Goal: Information Seeking & Learning: Learn about a topic

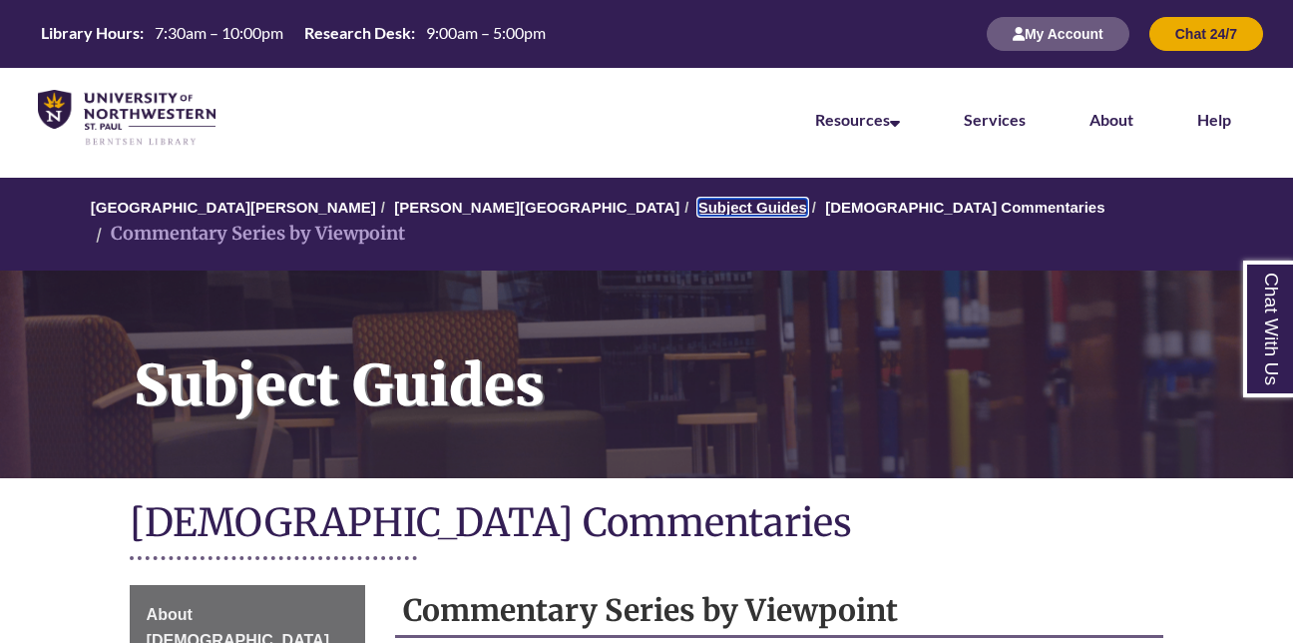
click at [698, 211] on link "Subject Guides" at bounding box center [752, 207] width 109 height 17
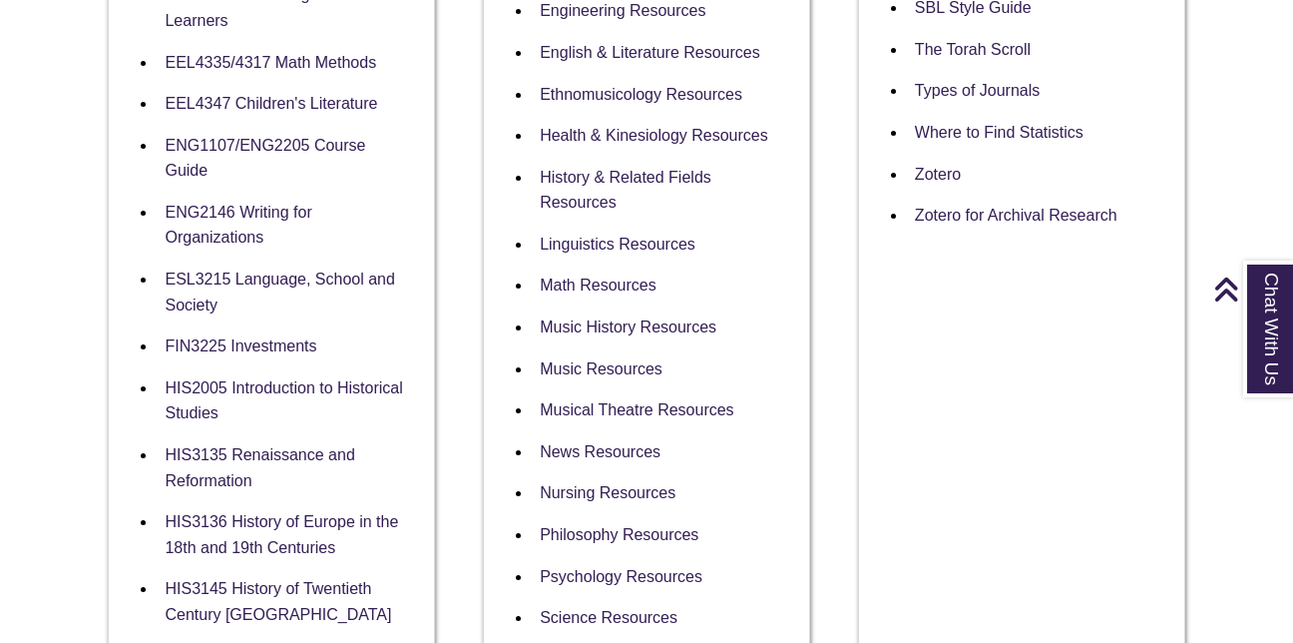
scroll to position [1247, 0]
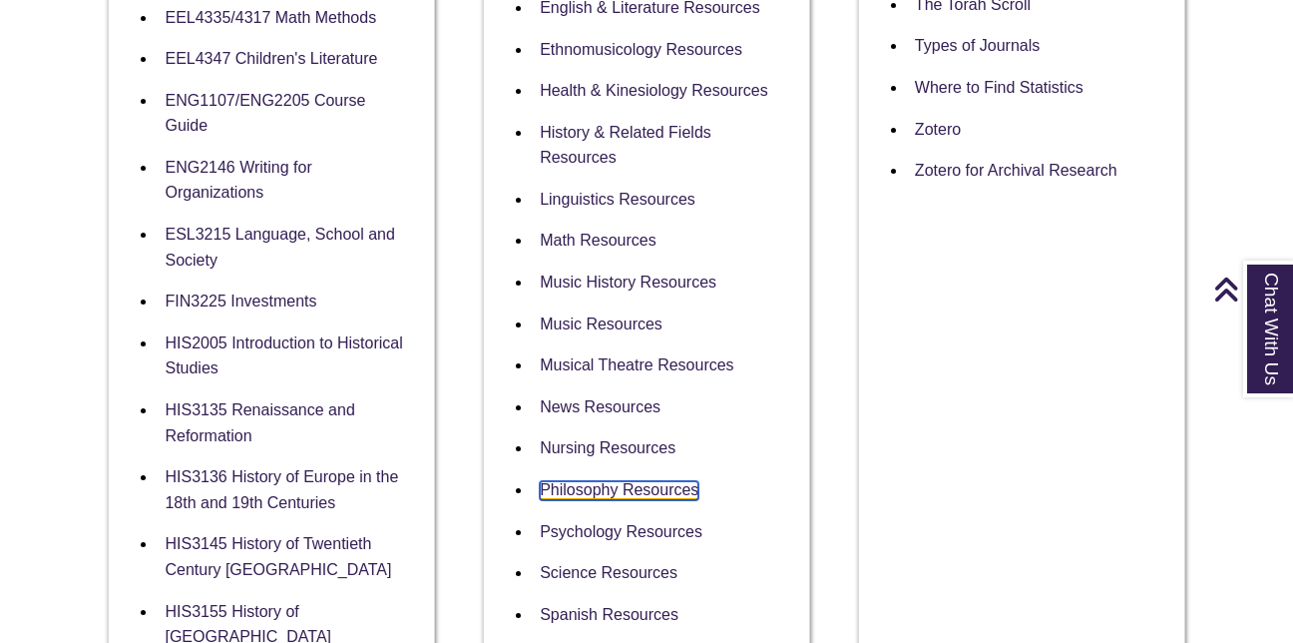
click at [646, 481] on link "Philosophy Resources" at bounding box center [619, 490] width 159 height 19
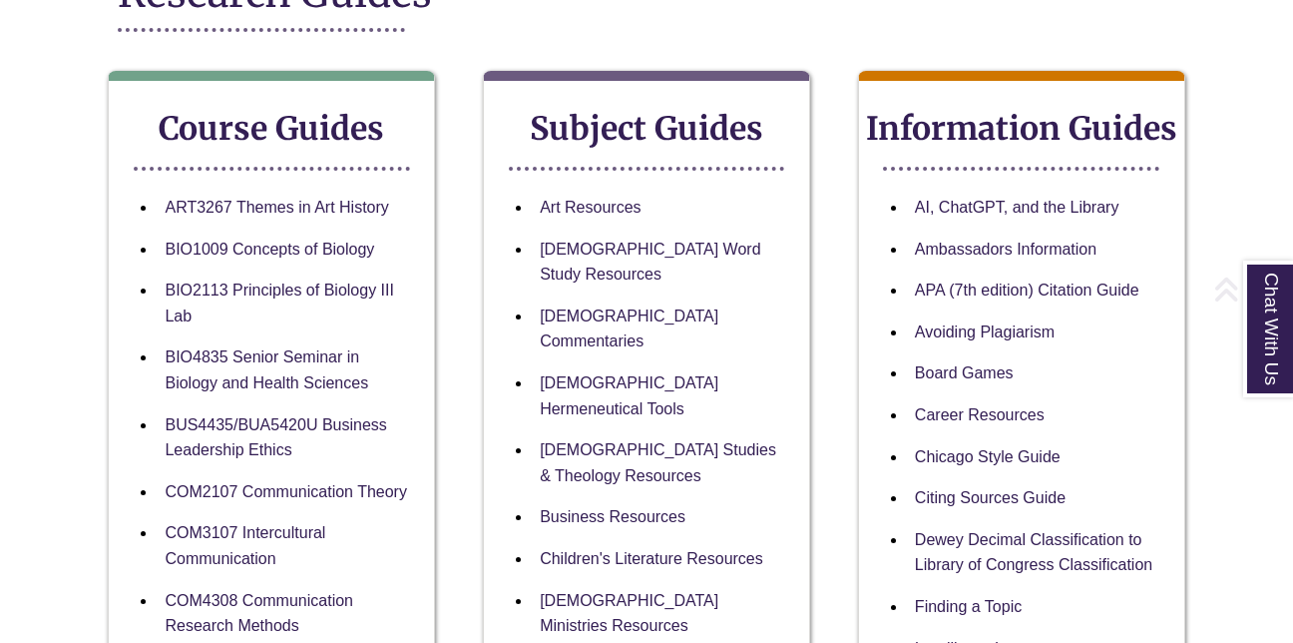
scroll to position [324, 0]
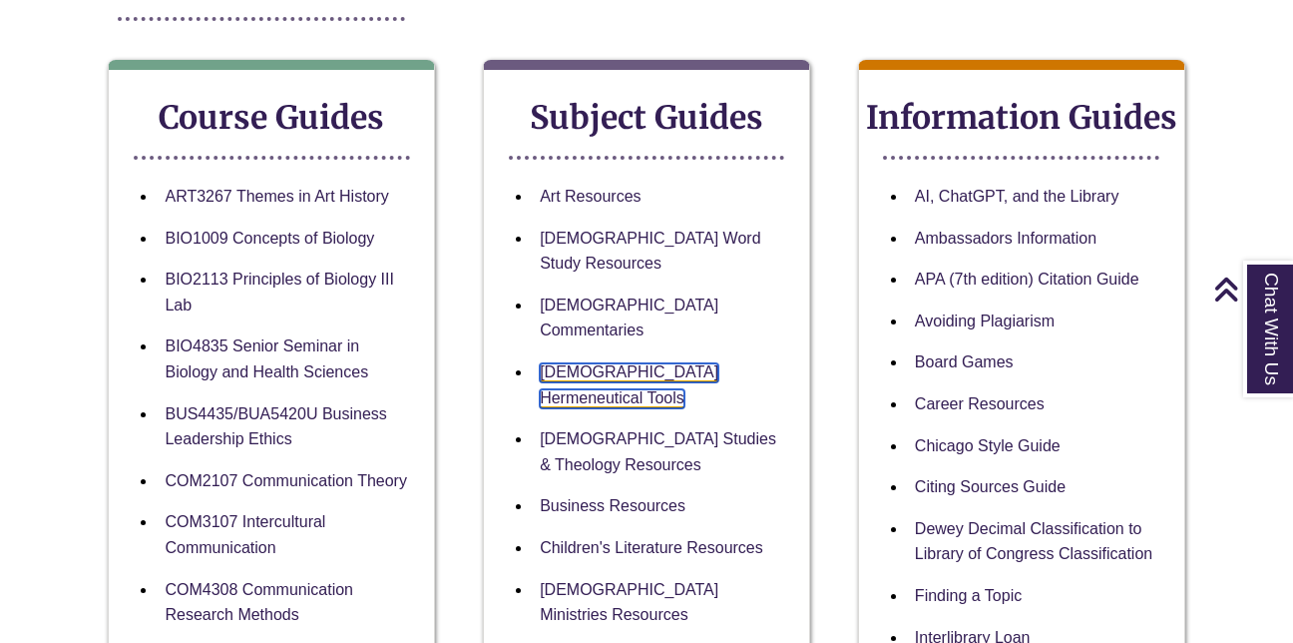
click at [665, 363] on link "[DEMOGRAPHIC_DATA] Hermeneutical Tools" at bounding box center [629, 385] width 179 height 45
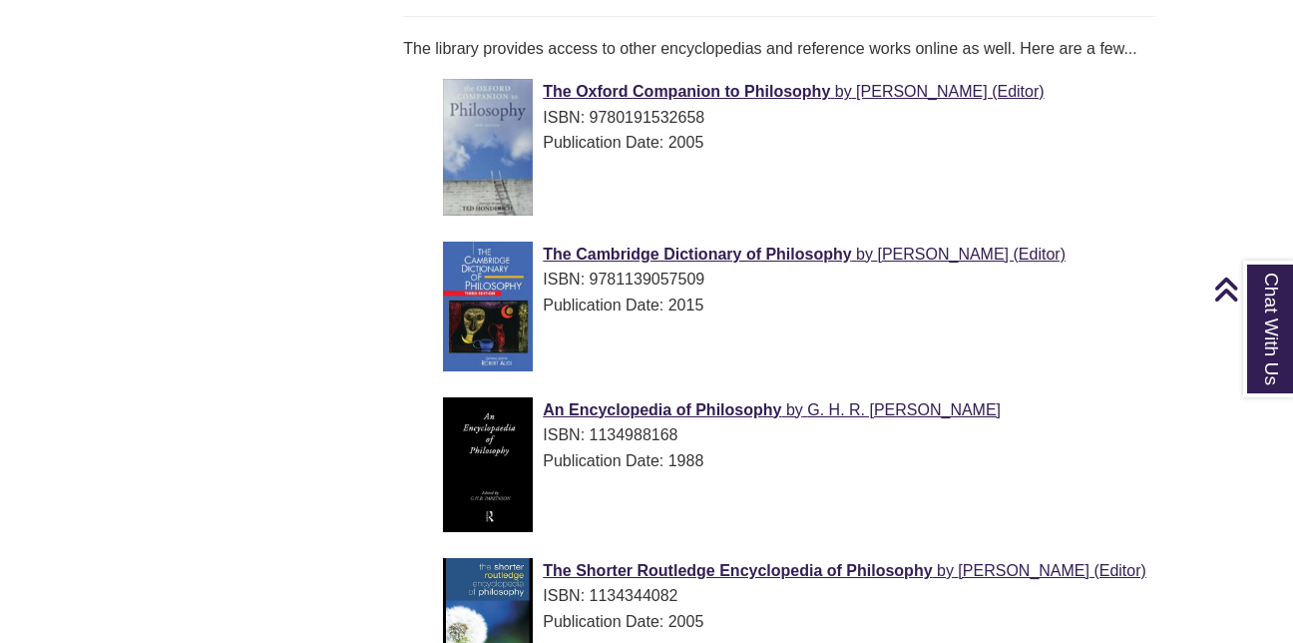
scroll to position [953, 0]
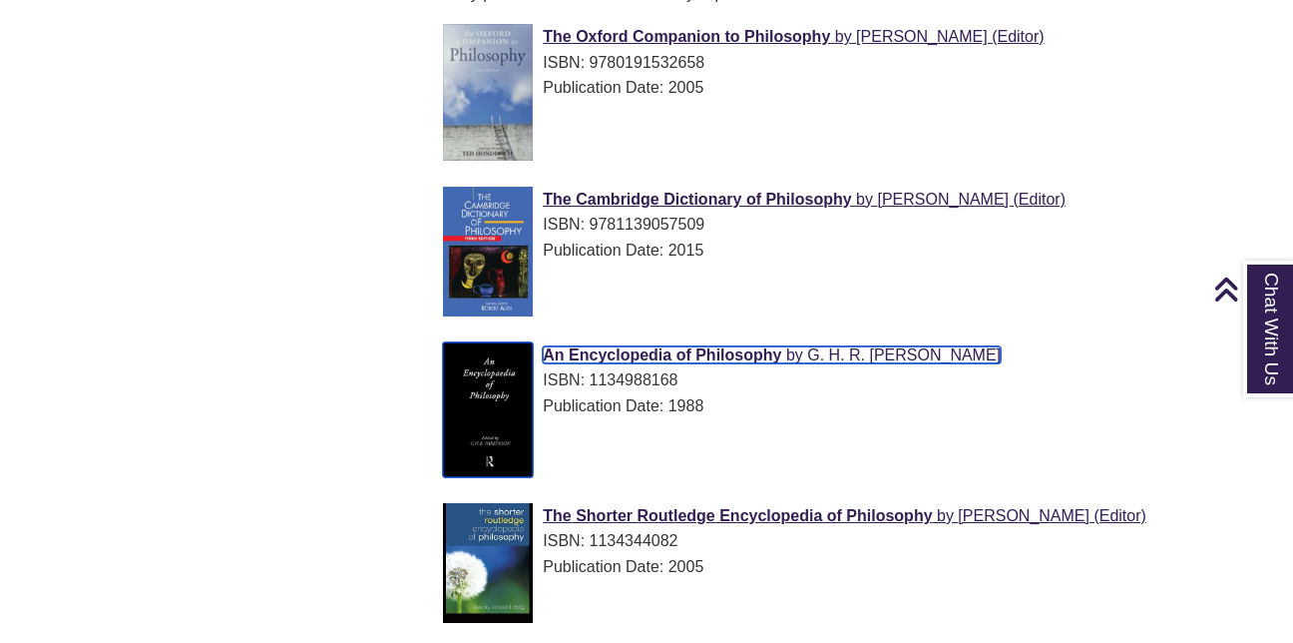
click at [736, 346] on span "An Encyclopedia of Philosophy" at bounding box center [662, 354] width 238 height 17
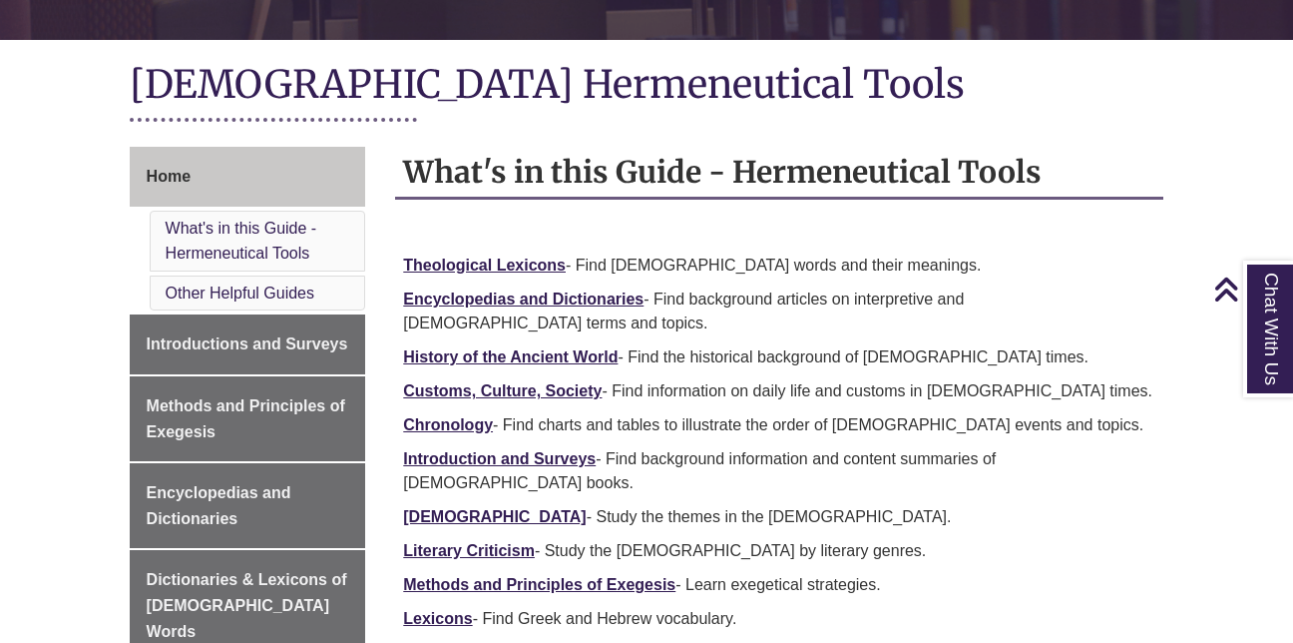
scroll to position [446, 0]
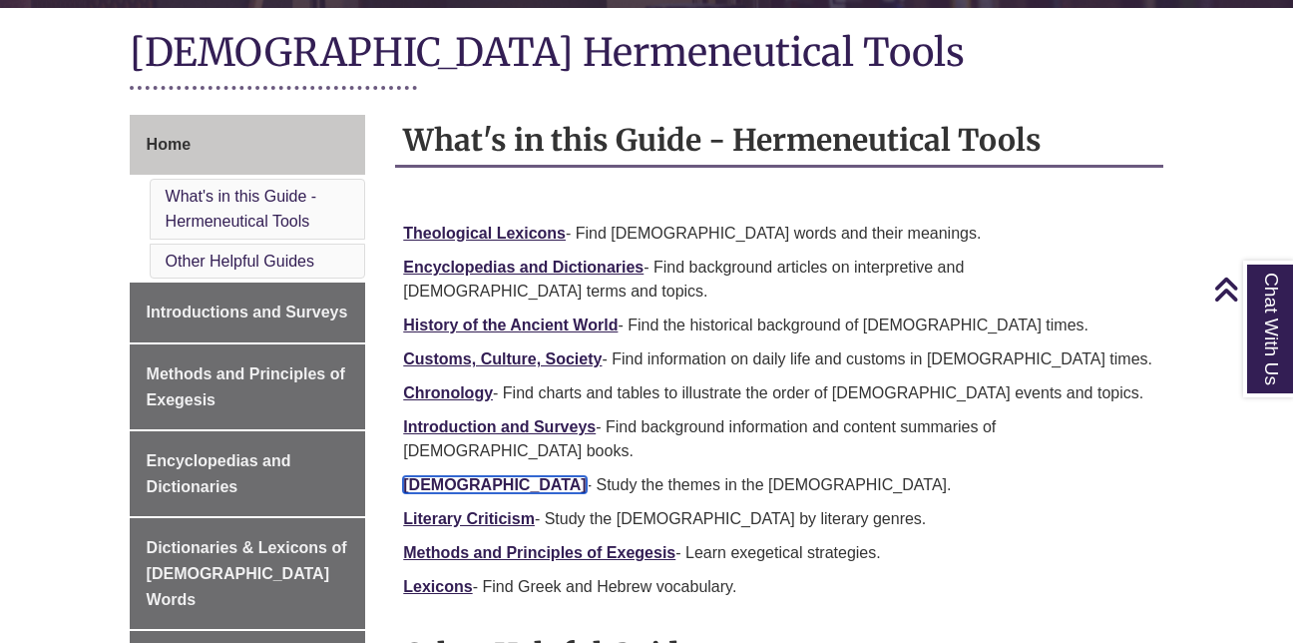
click at [486, 476] on strong "[DEMOGRAPHIC_DATA]" at bounding box center [494, 484] width 183 height 17
